Goal: Task Accomplishment & Management: Manage account settings

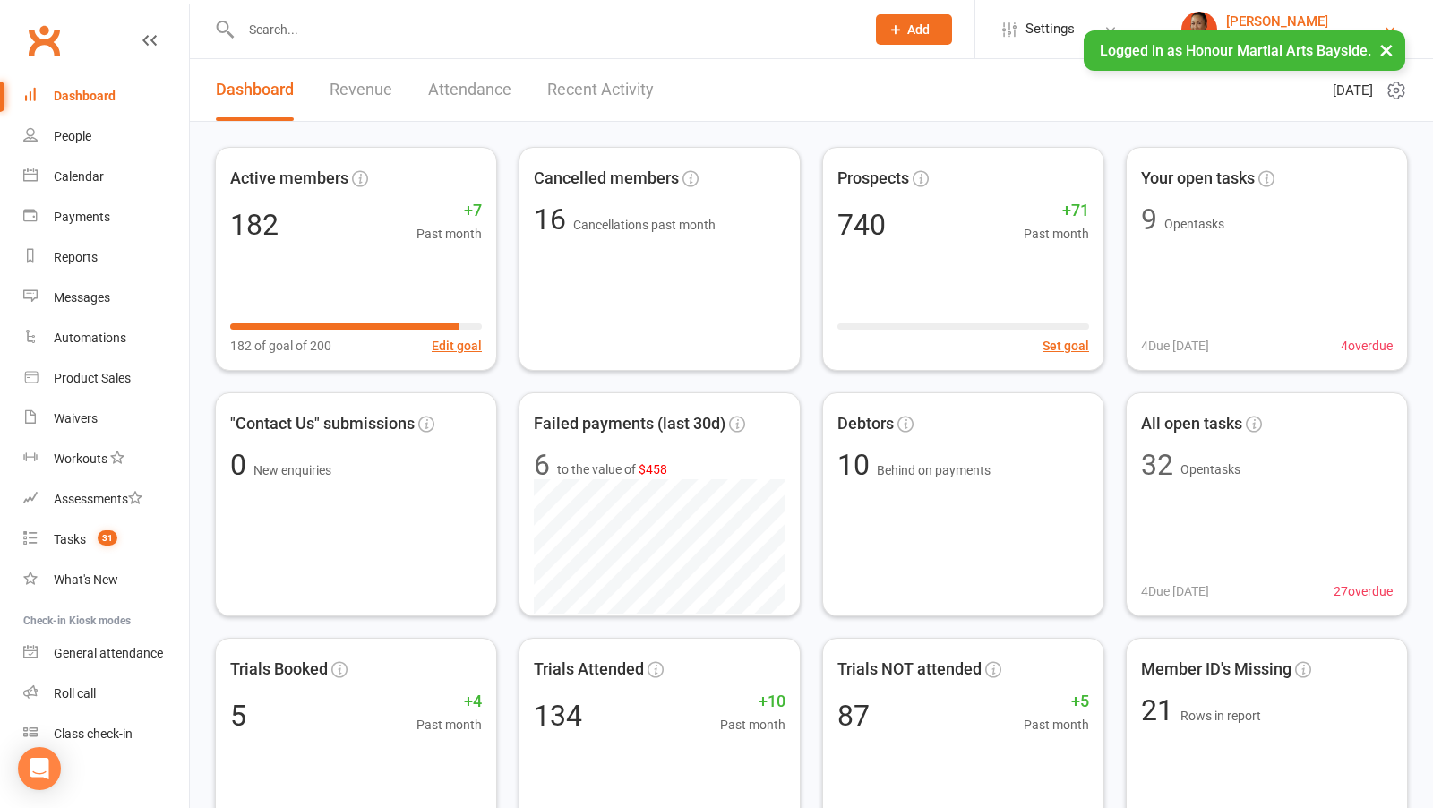
click at [1272, 16] on div "[PERSON_NAME]" at bounding box center [1304, 21] width 157 height 16
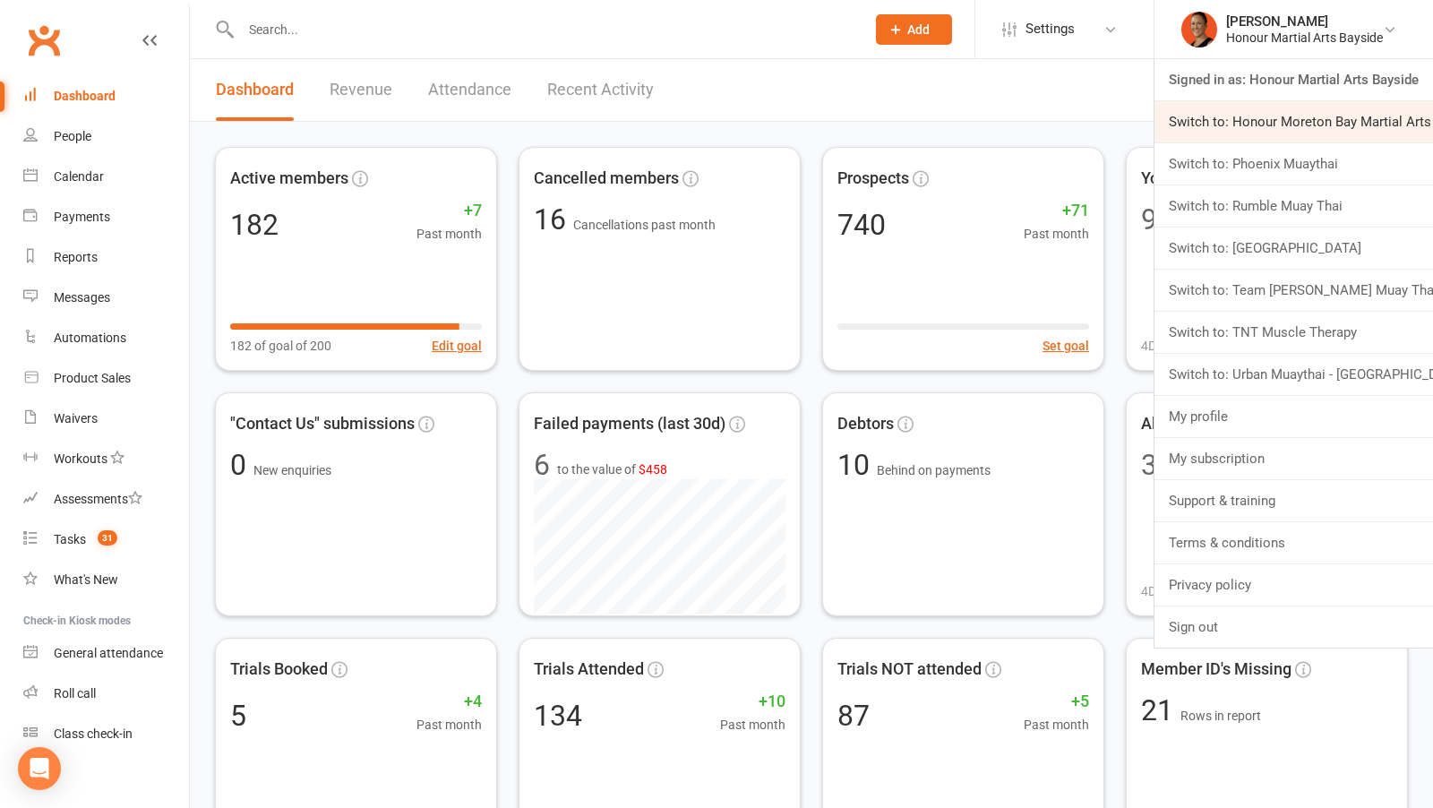
click at [1260, 117] on link "Switch to: Honour Moreton Bay Martial Arts Academy" at bounding box center [1294, 121] width 279 height 41
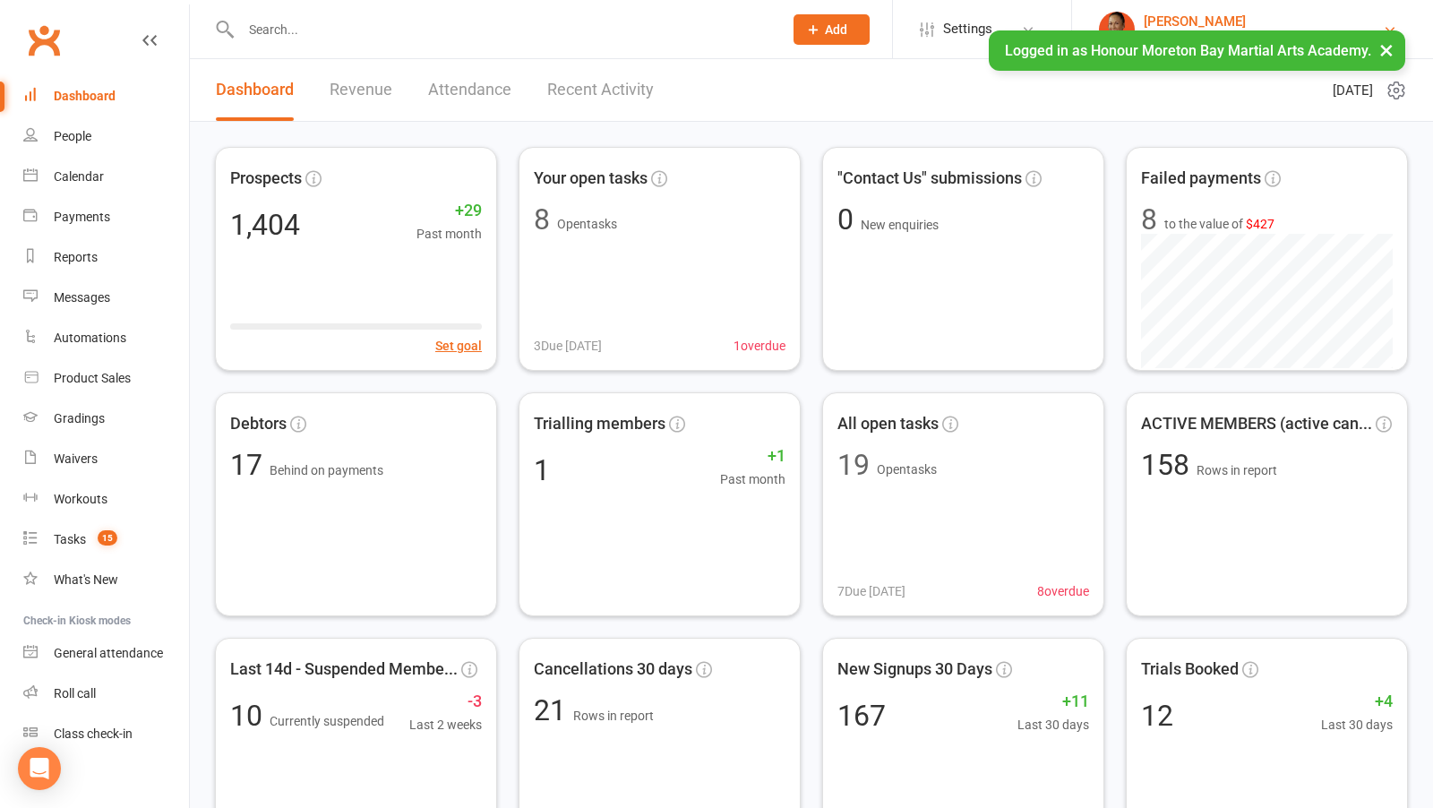
click at [1242, 15] on div "[PERSON_NAME]" at bounding box center [1263, 21] width 239 height 16
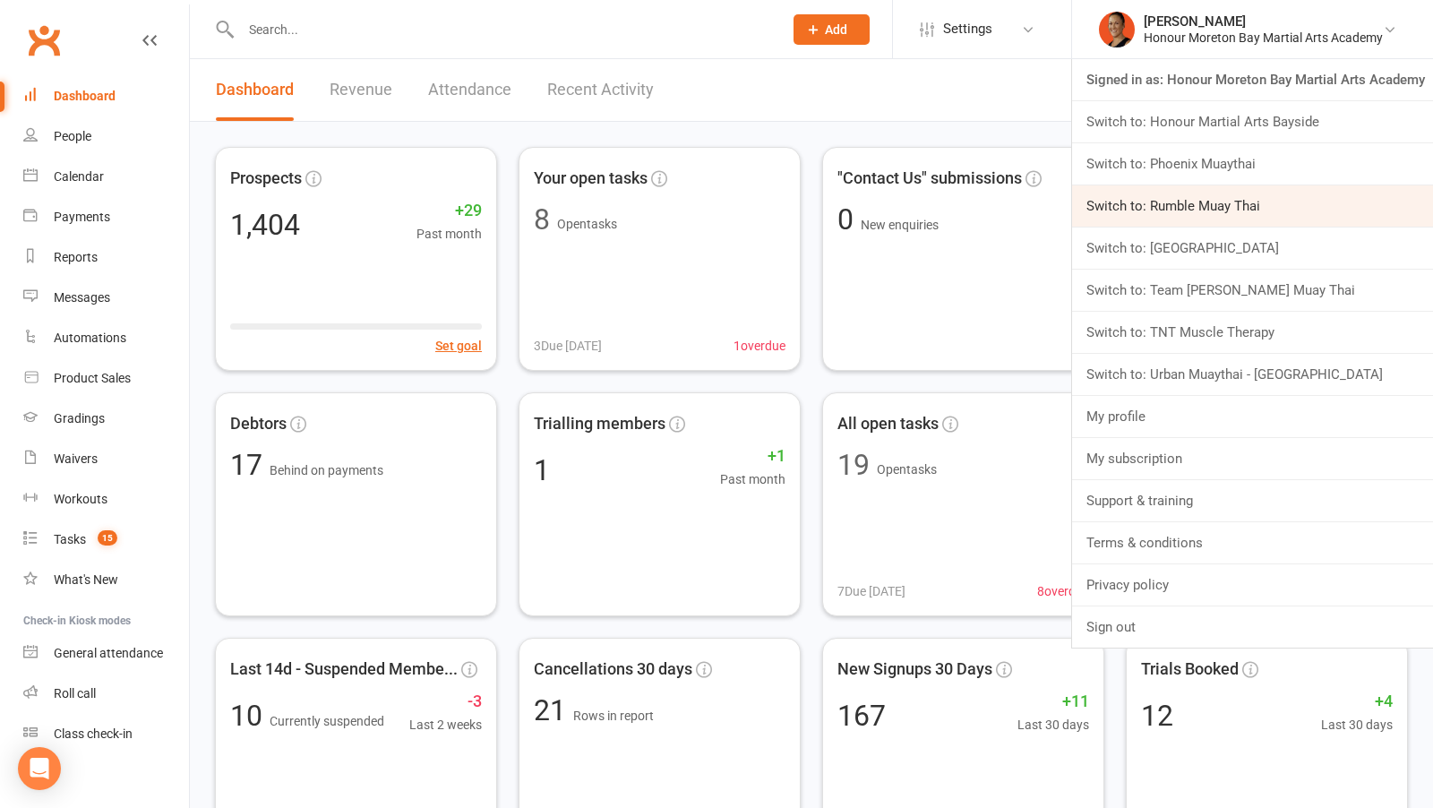
click at [1197, 211] on link "Switch to: Rumble Muay Thai" at bounding box center [1252, 205] width 361 height 41
